Goal: Communication & Community: Answer question/provide support

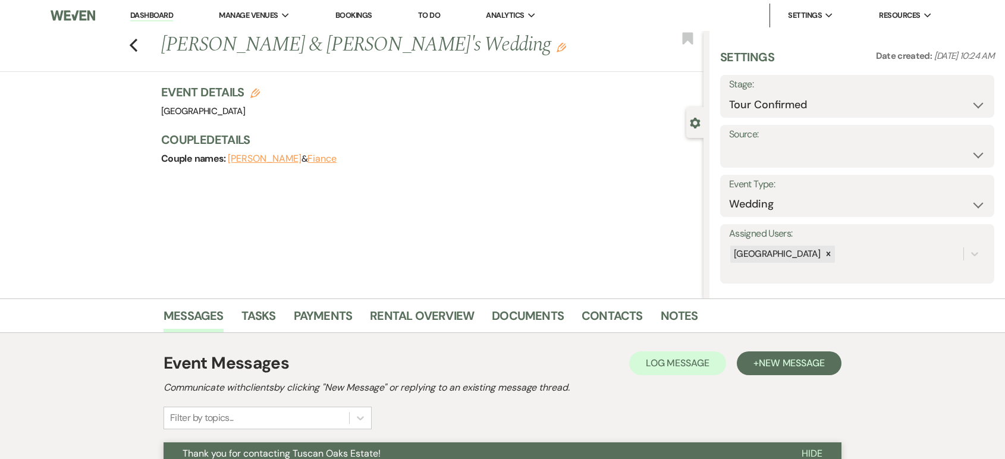
select select "4"
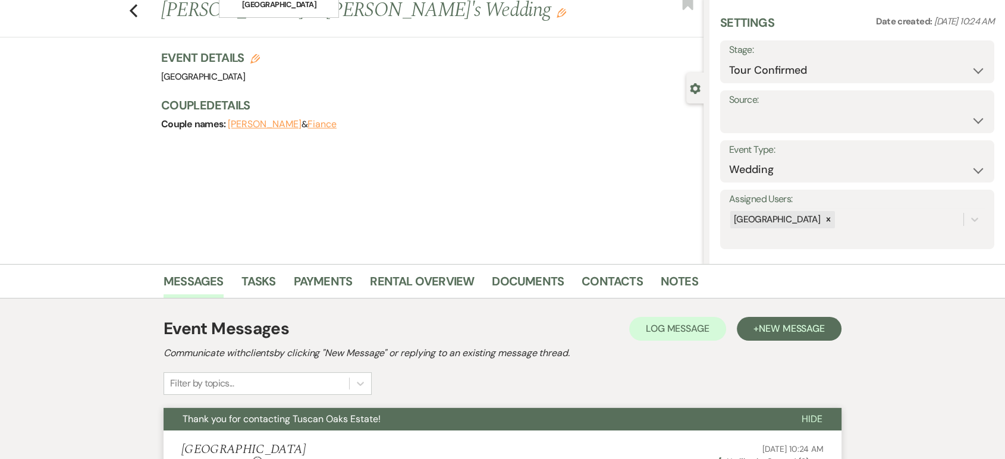
scroll to position [10, 0]
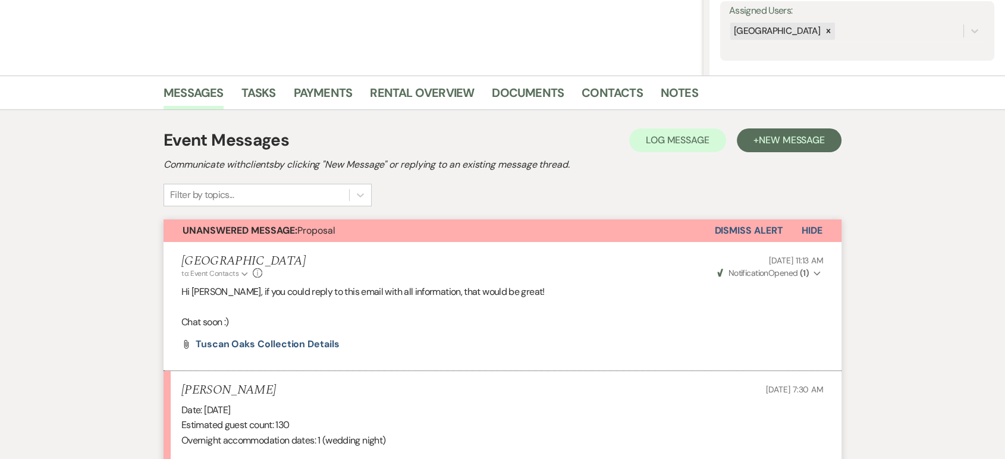
scroll to position [461, 0]
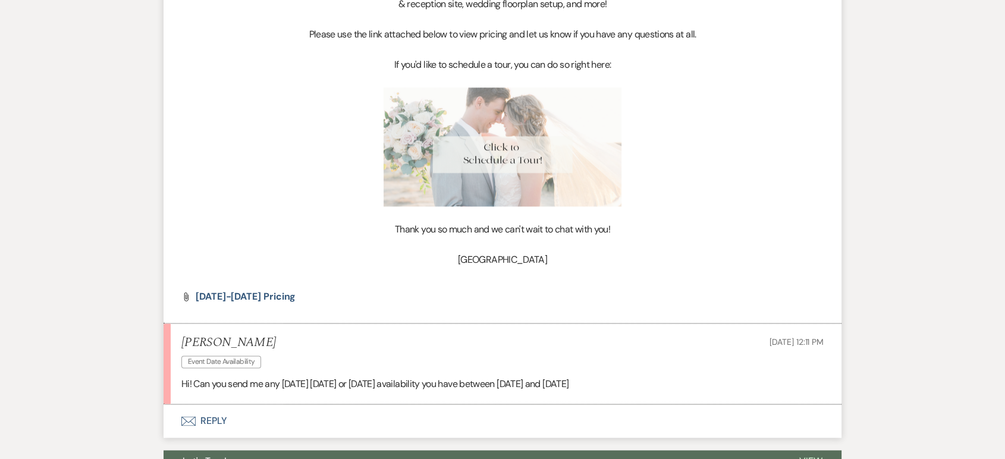
click at [212, 419] on button "Envelope Reply" at bounding box center [503, 420] width 678 height 33
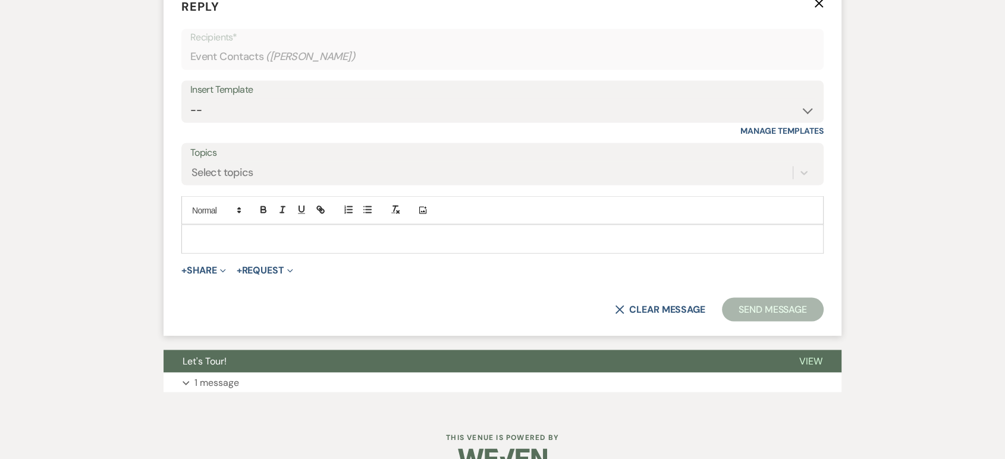
scroll to position [2154, 0]
click at [218, 238] on p at bounding box center [502, 239] width 623 height 13
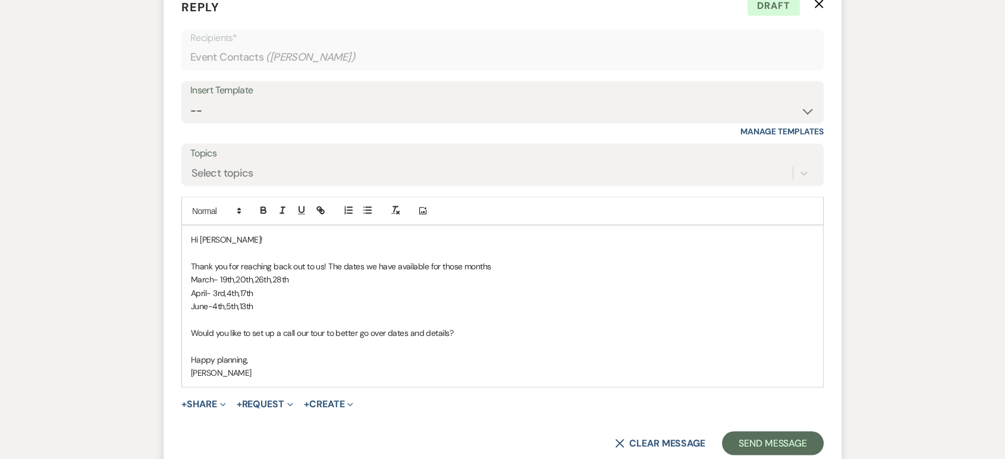
click at [304, 333] on p "Would you like to set up a call our tour to better go over dates and details?" at bounding box center [502, 332] width 623 height 13
click at [749, 431] on button "Send Message" at bounding box center [773, 443] width 102 height 24
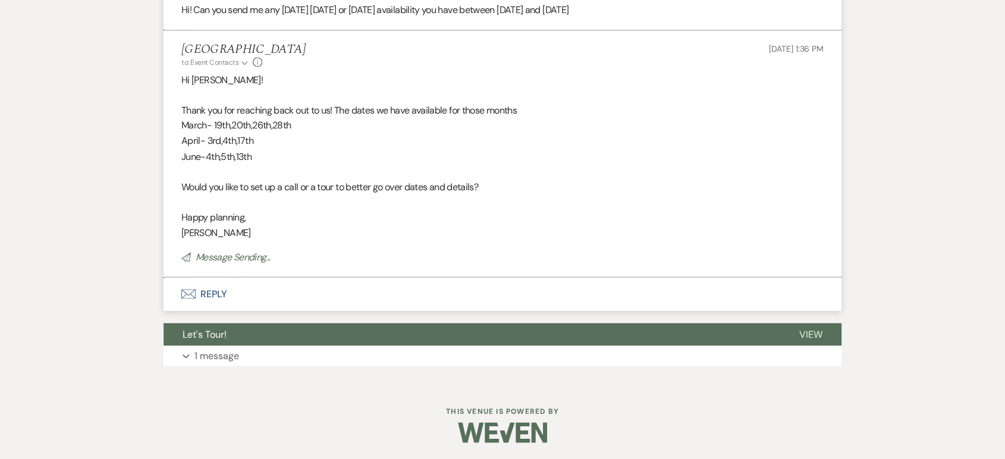
scroll to position [2083, 0]
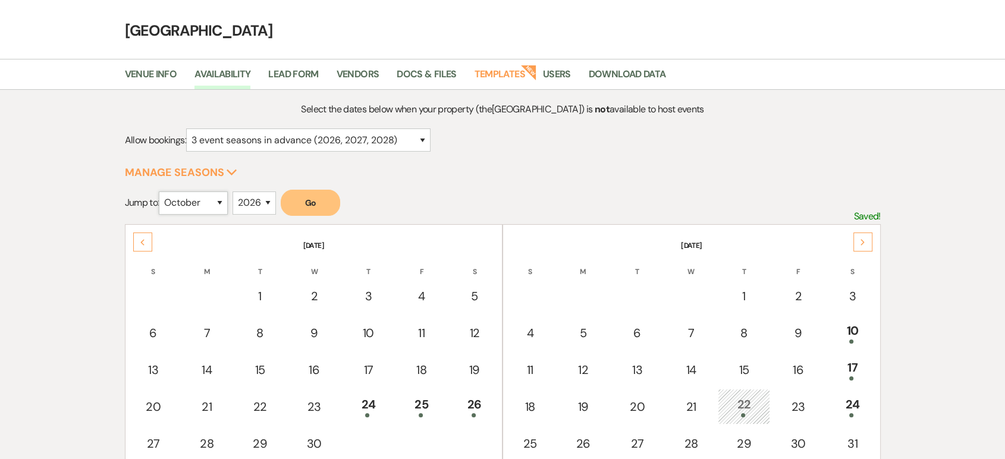
click at [209, 197] on select "January February March April May June July August September October November De…" at bounding box center [193, 202] width 69 height 23
select select "3"
click at [162, 191] on select "January February March April May June July August September October November De…" at bounding box center [193, 202] width 69 height 23
click at [320, 205] on button "Go" at bounding box center [310, 203] width 59 height 26
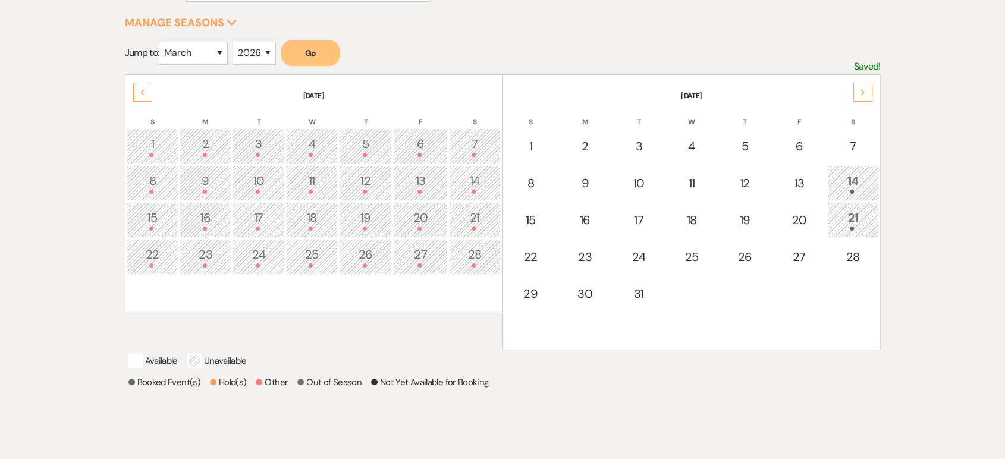
scroll to position [204, 0]
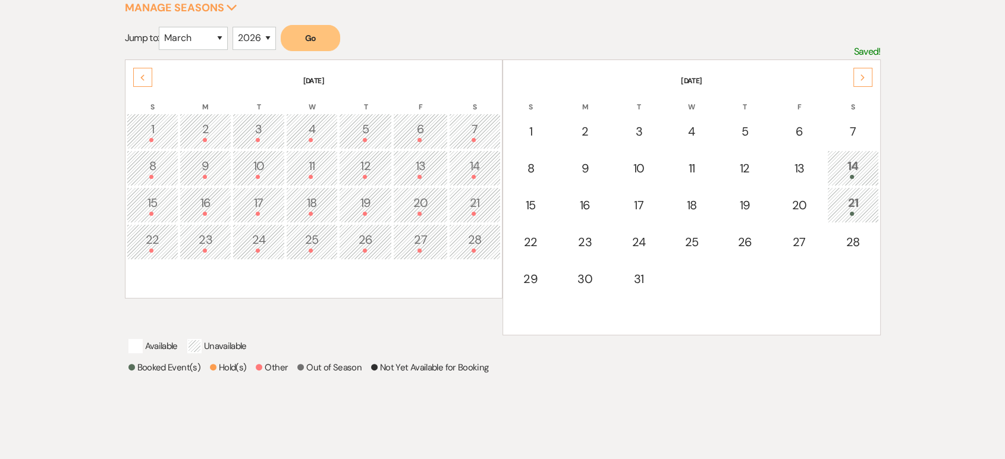
click at [868, 75] on div "Next" at bounding box center [862, 77] width 19 height 19
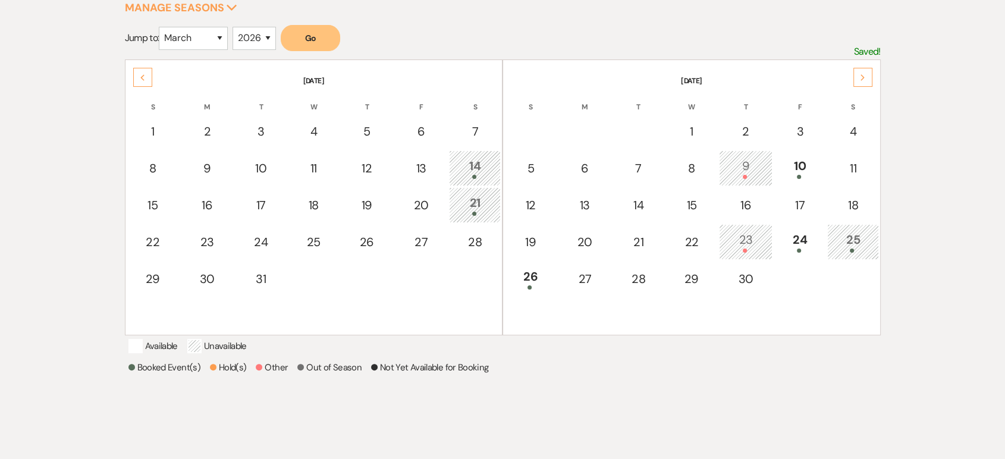
click at [863, 70] on div "Next" at bounding box center [862, 77] width 19 height 19
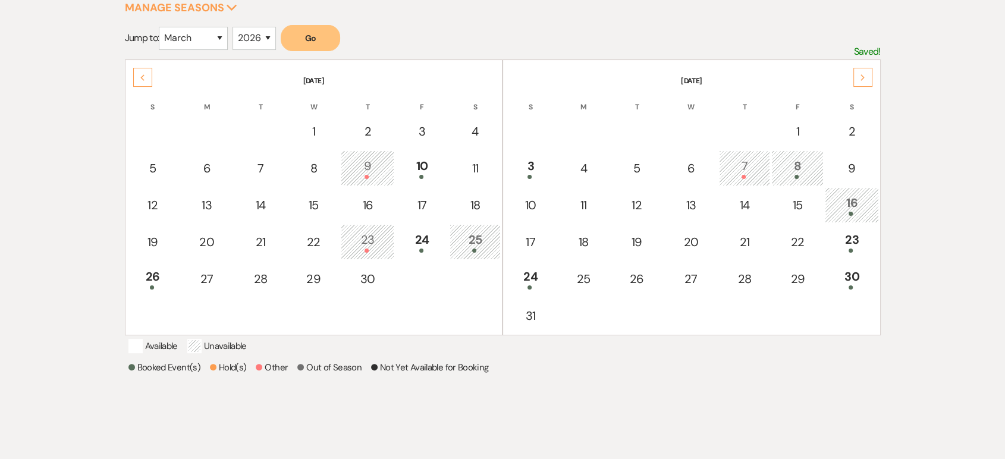
click at [863, 70] on div "Next" at bounding box center [862, 77] width 19 height 19
